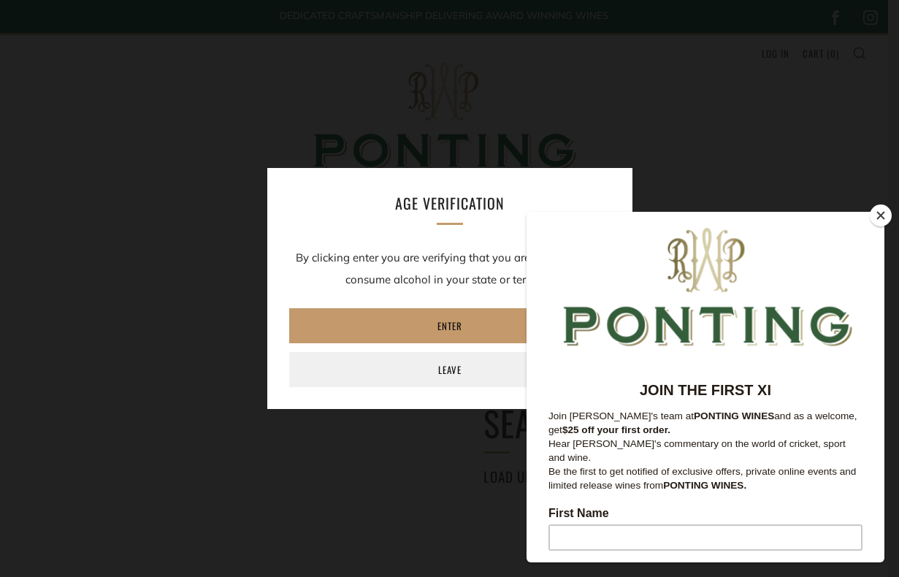
click at [879, 214] on button "Close" at bounding box center [881, 216] width 22 height 22
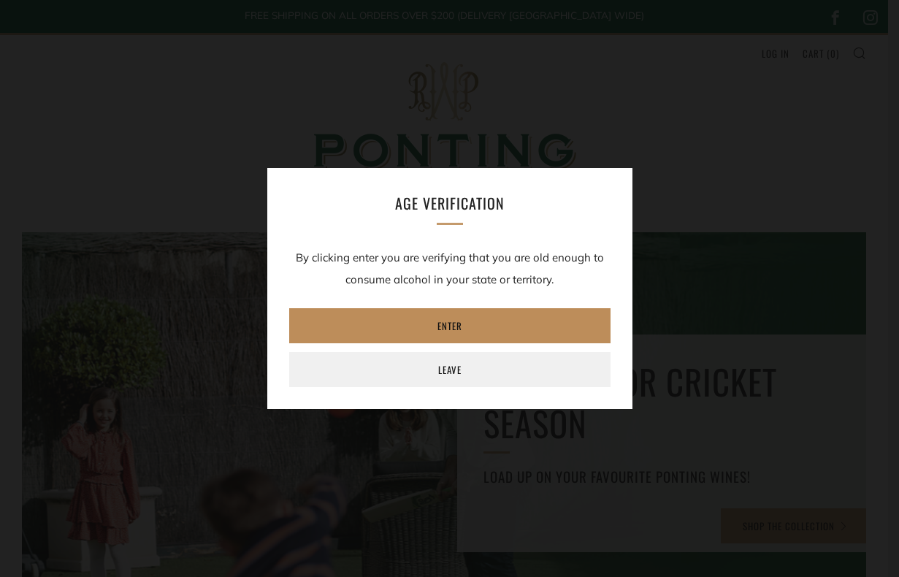
click at [430, 324] on link "Enter" at bounding box center [449, 325] width 321 height 35
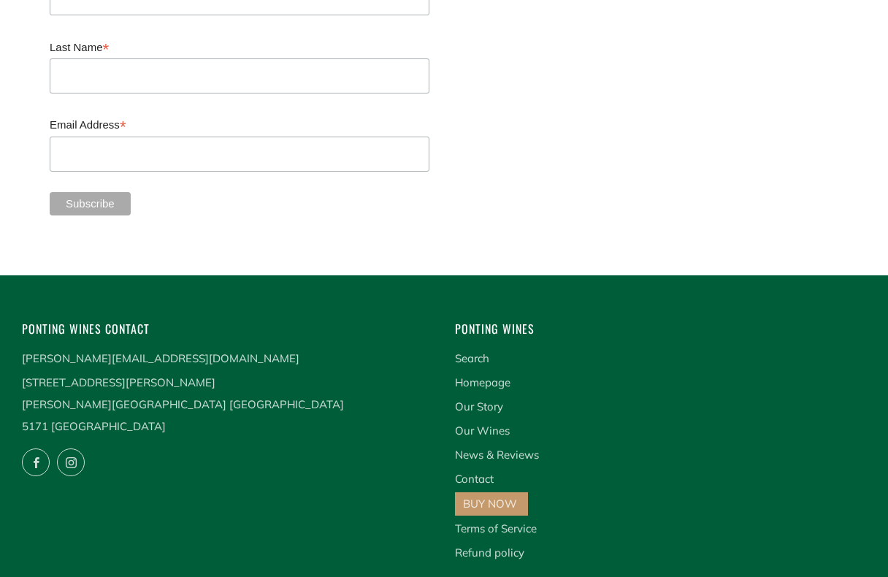
scroll to position [3787, 0]
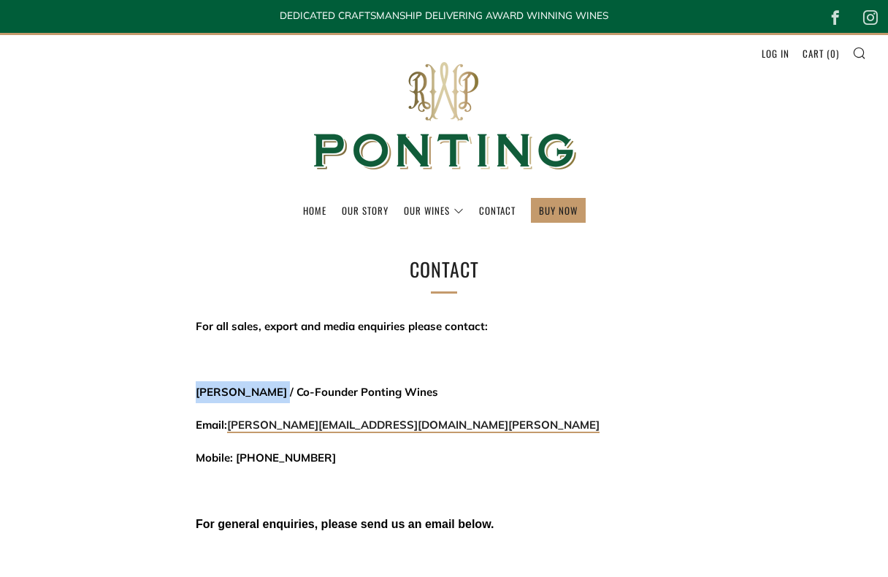
drag, startPoint x: 271, startPoint y: 389, endPoint x: 183, endPoint y: 389, distance: 87.6
click at [183, 389] on div "Contact For all sales, export and media enquiries please contact: [PERSON_NAME]…" at bounding box center [444, 395] width 541 height 282
copy span "[PERSON_NAME]"
